Goal: Information Seeking & Learning: Check status

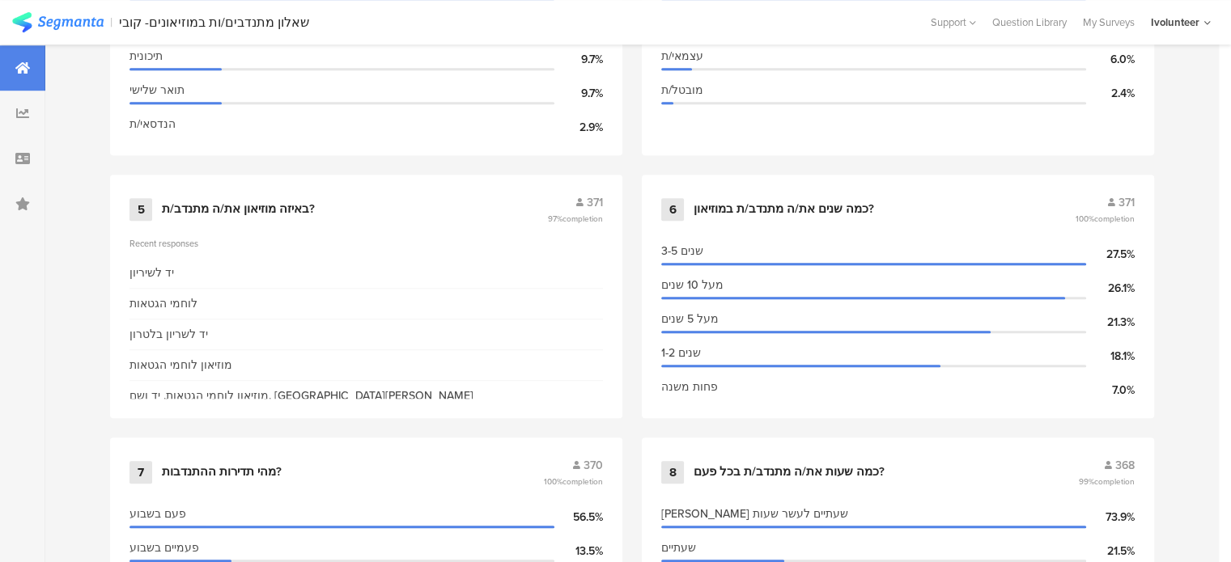
scroll to position [1133, 0]
click at [235, 206] on div "באיזה מוזיאון את/ה מתנדב/ת?" at bounding box center [238, 209] width 153 height 16
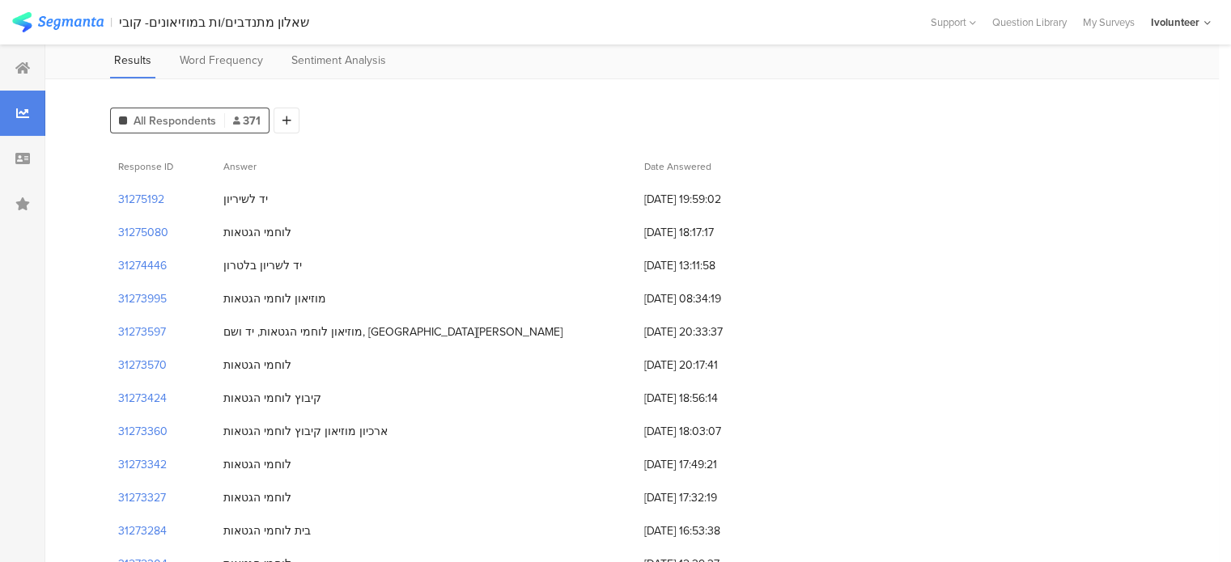
scroll to position [81, 0]
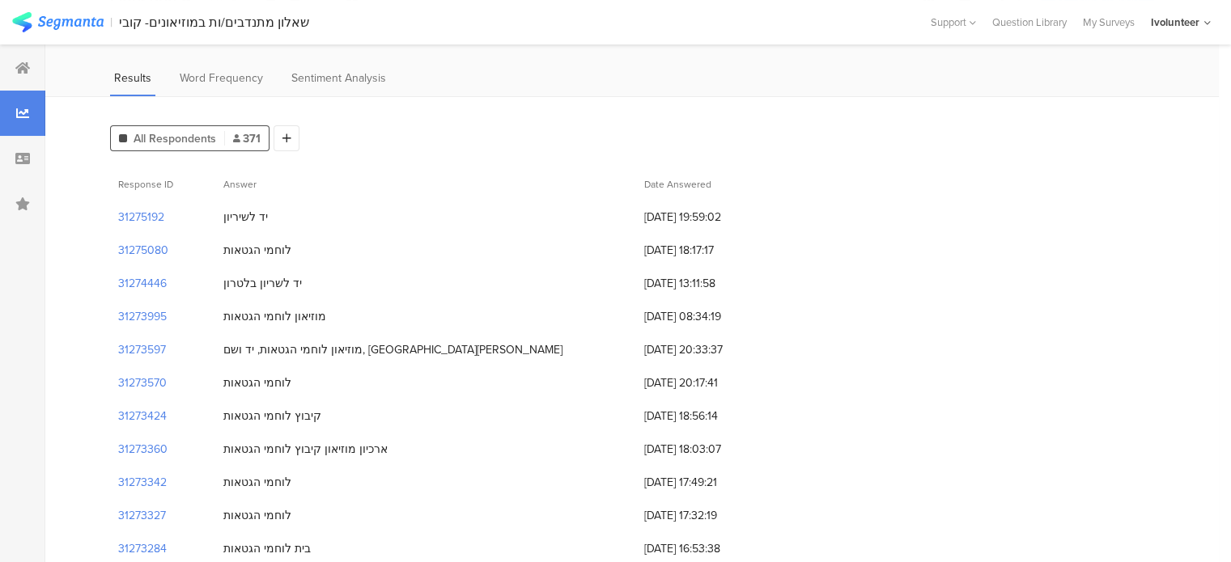
click at [202, 21] on div "שאלון מתנדבים/ות במוזיאונים- קובי" at bounding box center [214, 22] width 190 height 15
